Goal: Task Accomplishment & Management: Use online tool/utility

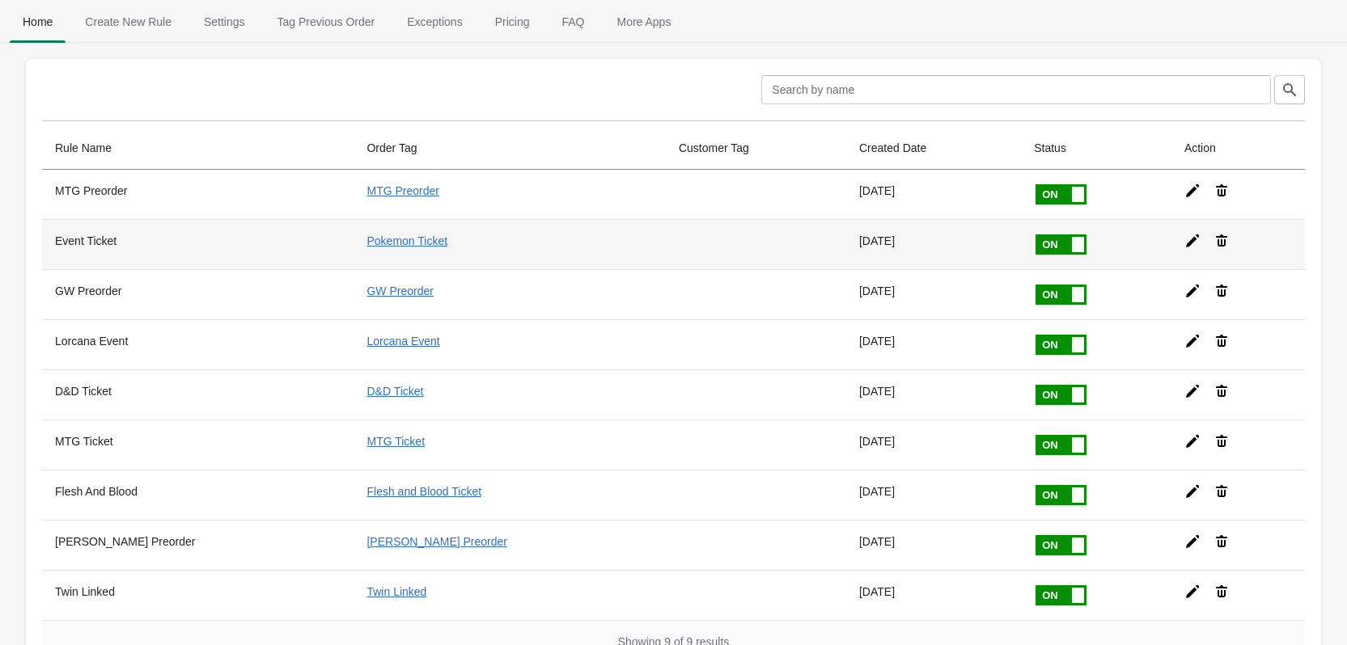
click at [1186, 243] on icon at bounding box center [1192, 241] width 13 height 13
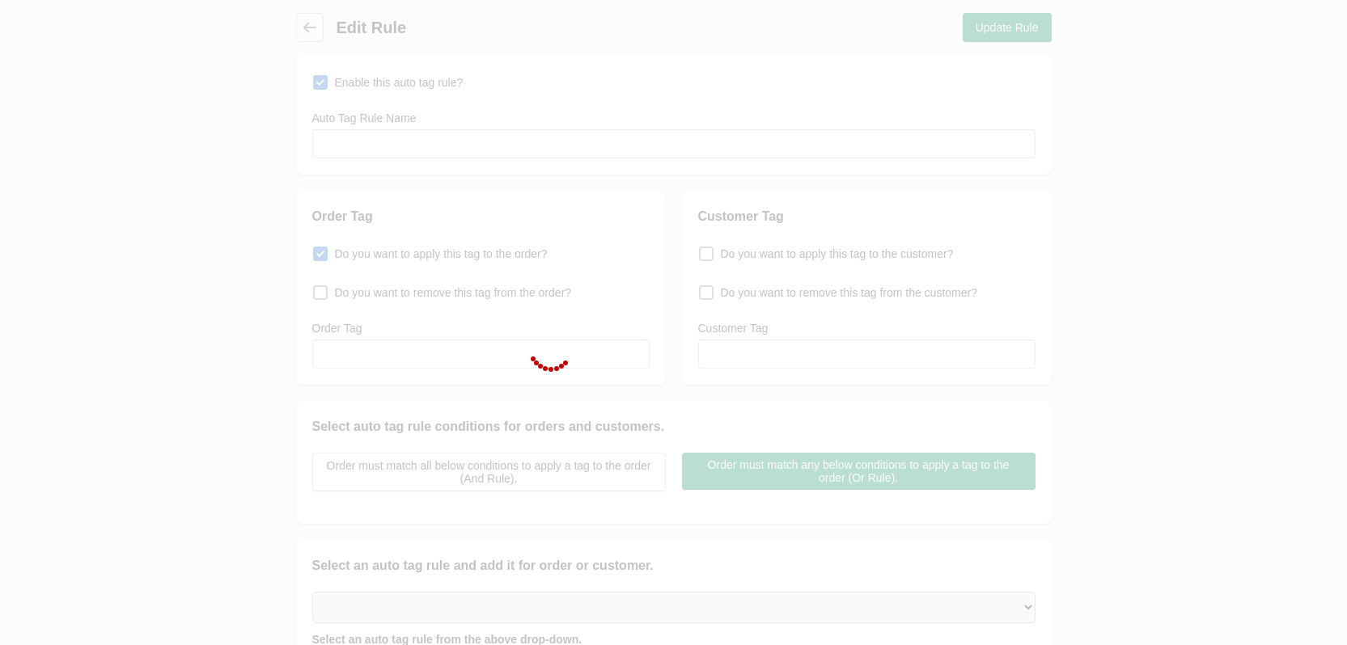
type input "Event Ticket"
checkbox input "true"
type input "Pokemon Ticket"
select select "5"
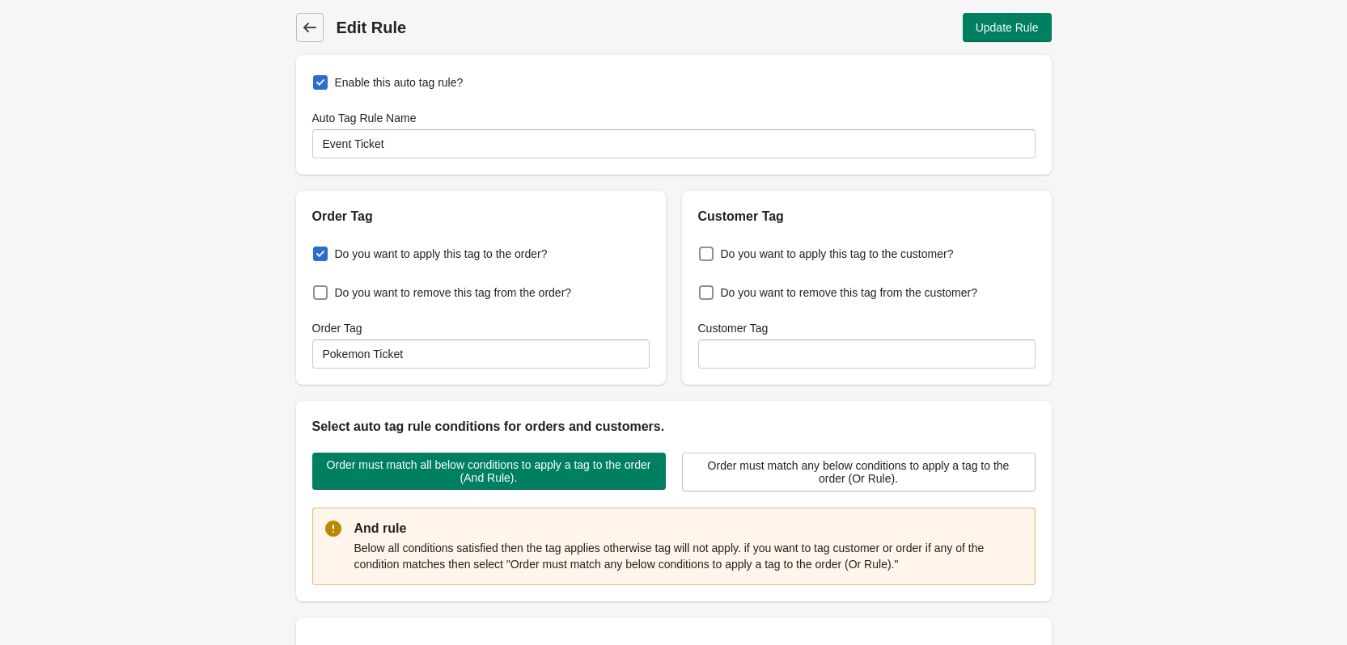
click at [302, 27] on icon at bounding box center [310, 27] width 16 height 16
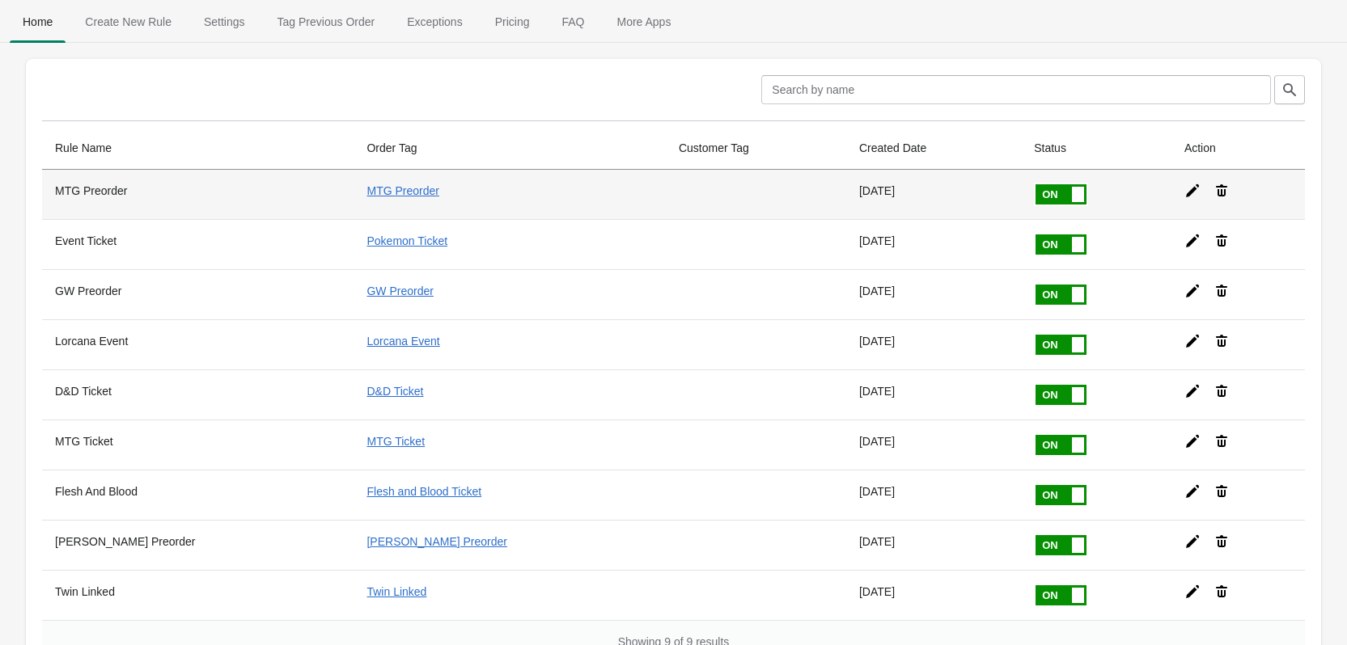
click at [1186, 191] on icon at bounding box center [1192, 190] width 13 height 13
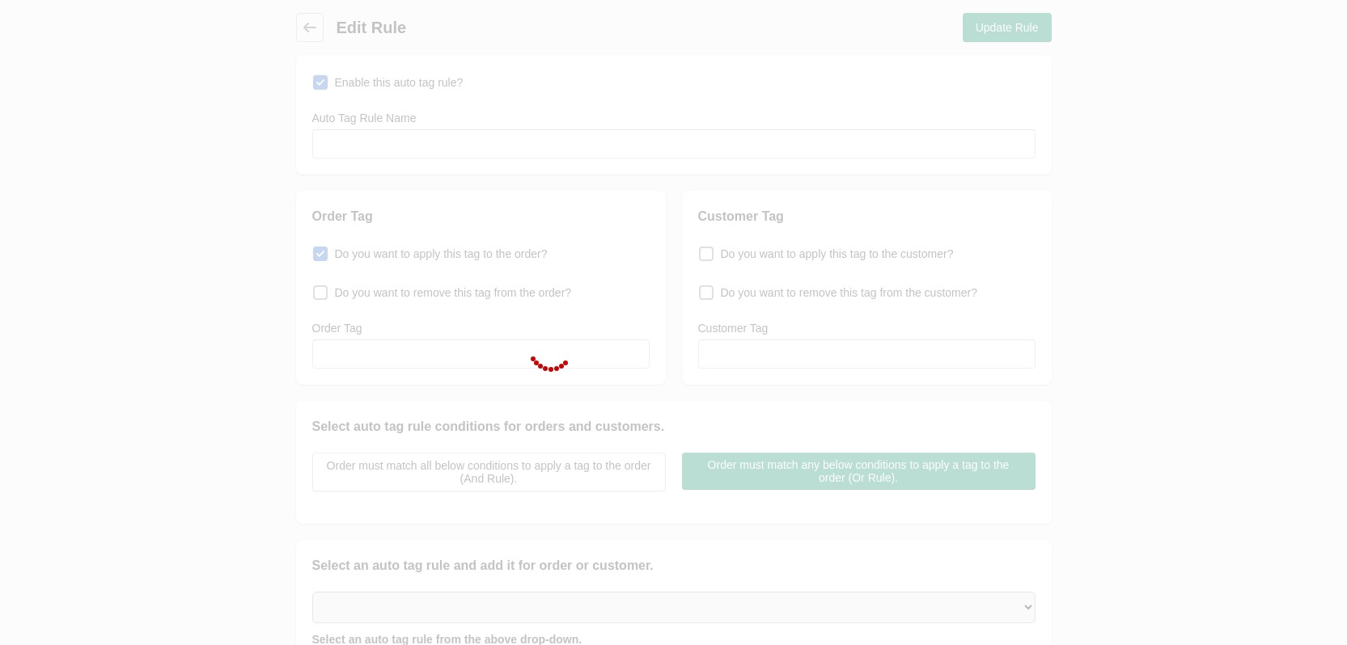
type input "MTG Preorder"
checkbox input "true"
type input "MTG Preorder"
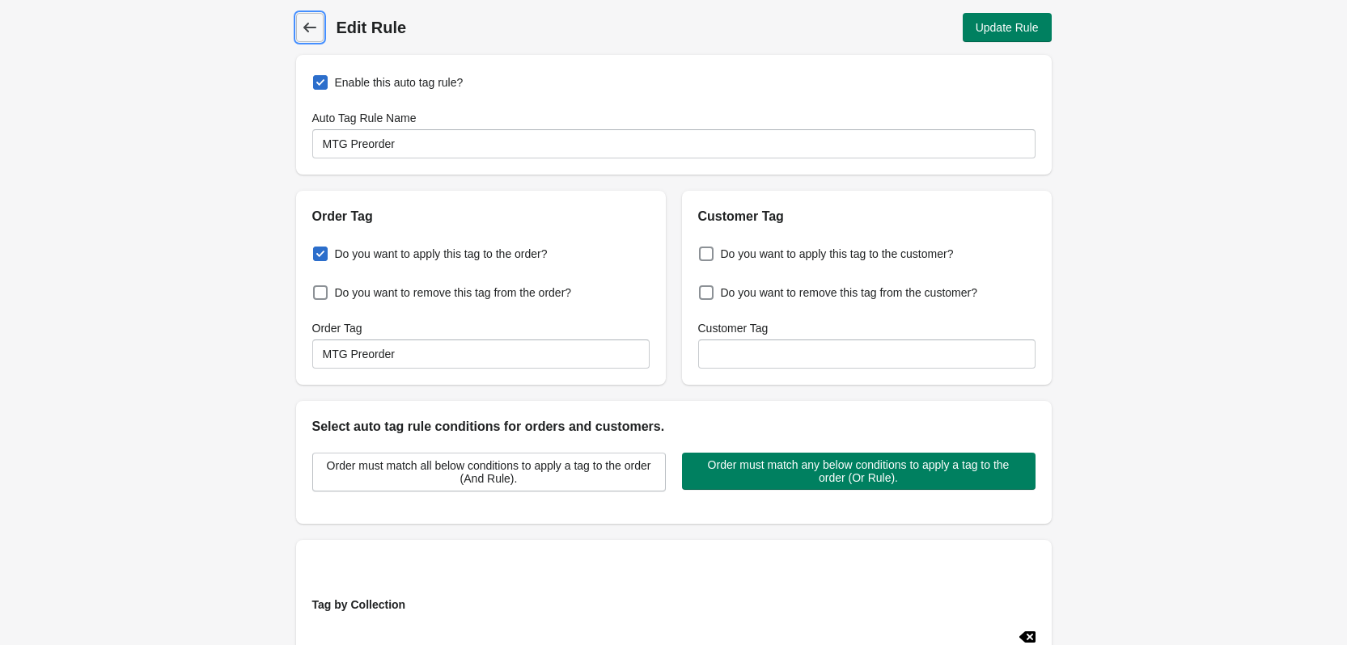
click at [317, 32] on icon at bounding box center [310, 27] width 16 height 16
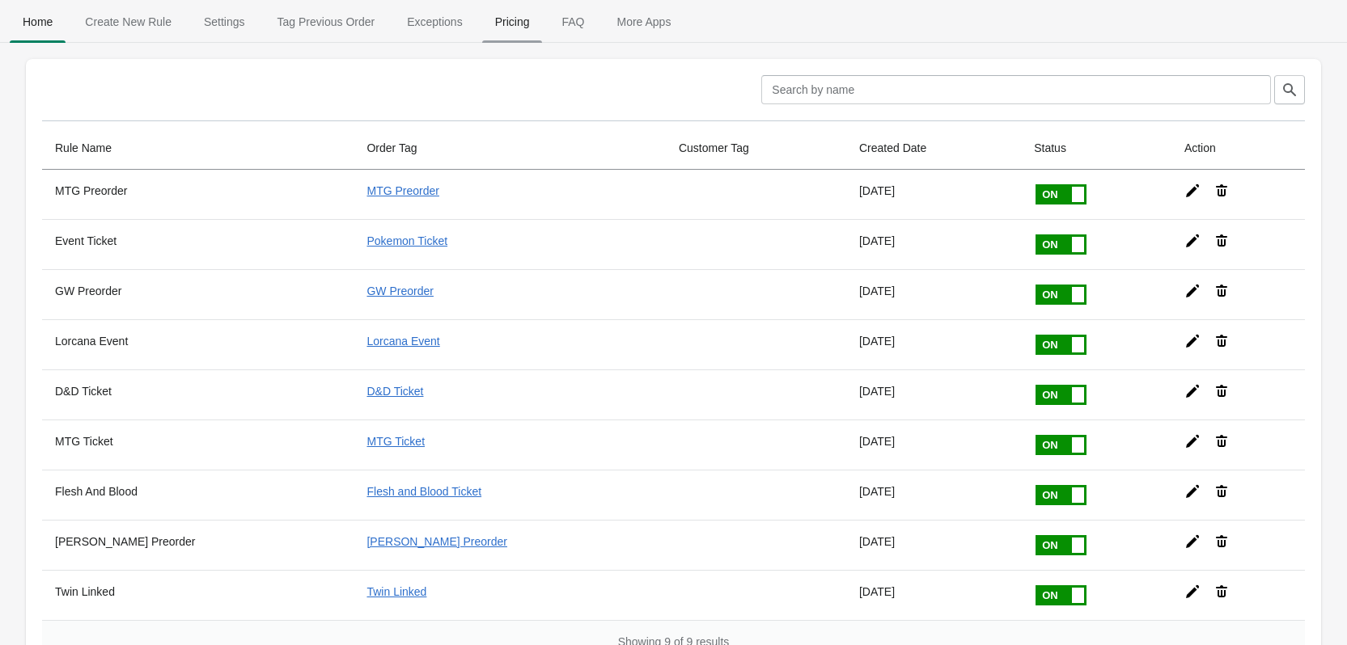
click at [511, 19] on span "Pricing" at bounding box center [512, 21] width 61 height 29
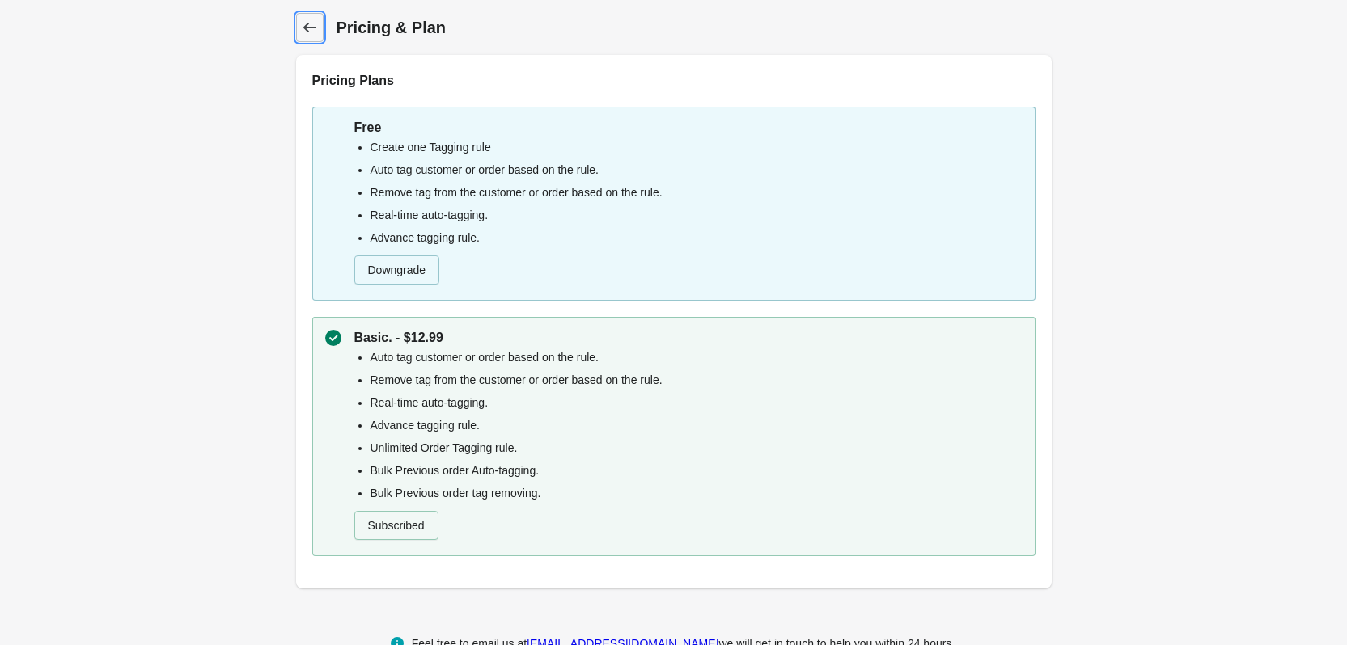
click at [319, 26] on span "Back" at bounding box center [309, 27] width 23 height 23
